Goal: Task Accomplishment & Management: Manage account settings

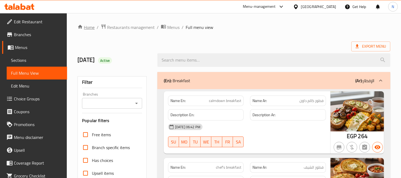
click at [90, 25] on link "Home" at bounding box center [85, 27] width 17 height 6
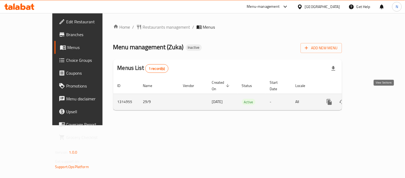
click at [371, 99] on icon "enhanced table" at bounding box center [368, 102] width 6 height 6
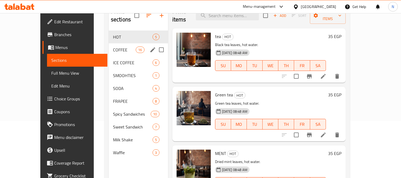
scroll to position [59, 0]
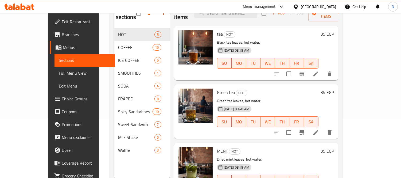
click at [62, 33] on span "Branches" at bounding box center [86, 34] width 49 height 6
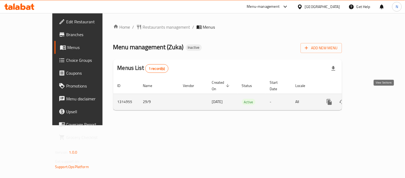
click at [375, 95] on link "enhanced table" at bounding box center [368, 101] width 13 height 13
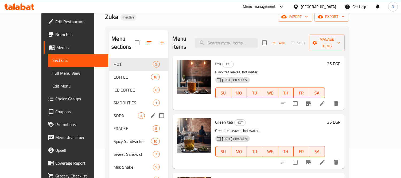
scroll to position [59, 0]
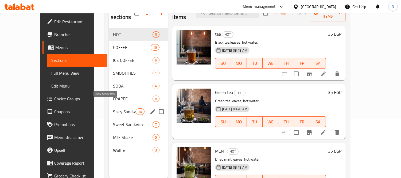
click at [114, 108] on span "Spicy Sandwiches" at bounding box center [124, 111] width 23 height 6
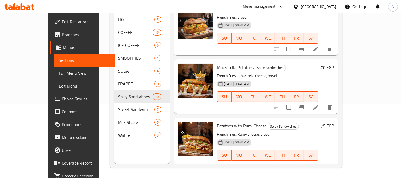
scroll to position [75, 0]
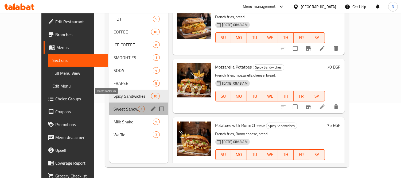
click at [117, 106] on span "Sweet Sandwich" at bounding box center [126, 109] width 24 height 6
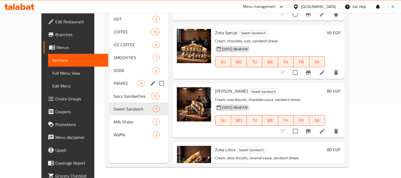
scroll to position [185, 0]
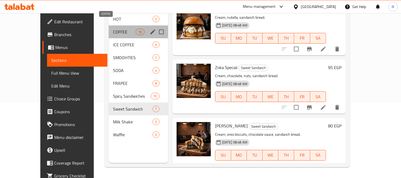
click at [119, 29] on span "COFFEE" at bounding box center [124, 32] width 23 height 6
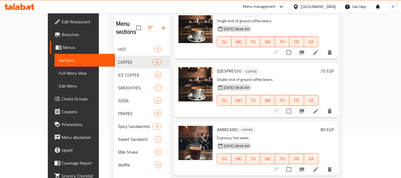
scroll to position [15, 0]
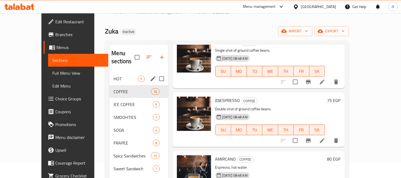
click at [114, 75] on span "HOT" at bounding box center [126, 78] width 24 height 6
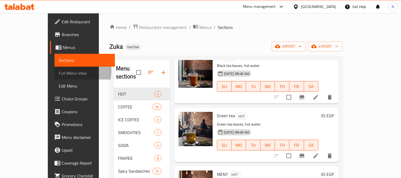
click at [59, 71] on span "Full Menu View" at bounding box center [85, 73] width 52 height 6
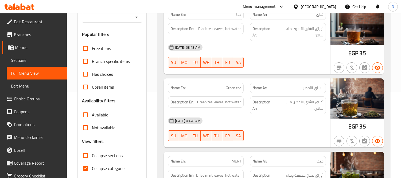
scroll to position [119, 0]
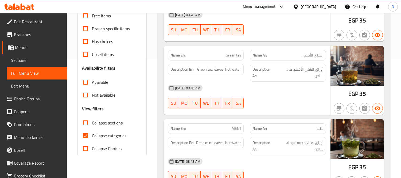
click at [85, 123] on input "Collapse sections" at bounding box center [85, 122] width 13 height 13
checkbox input "true"
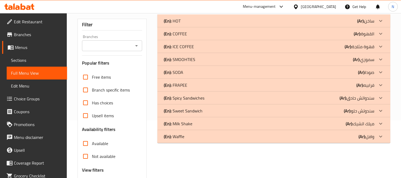
scroll to position [47, 0]
